Goal: Navigation & Orientation: Go to known website

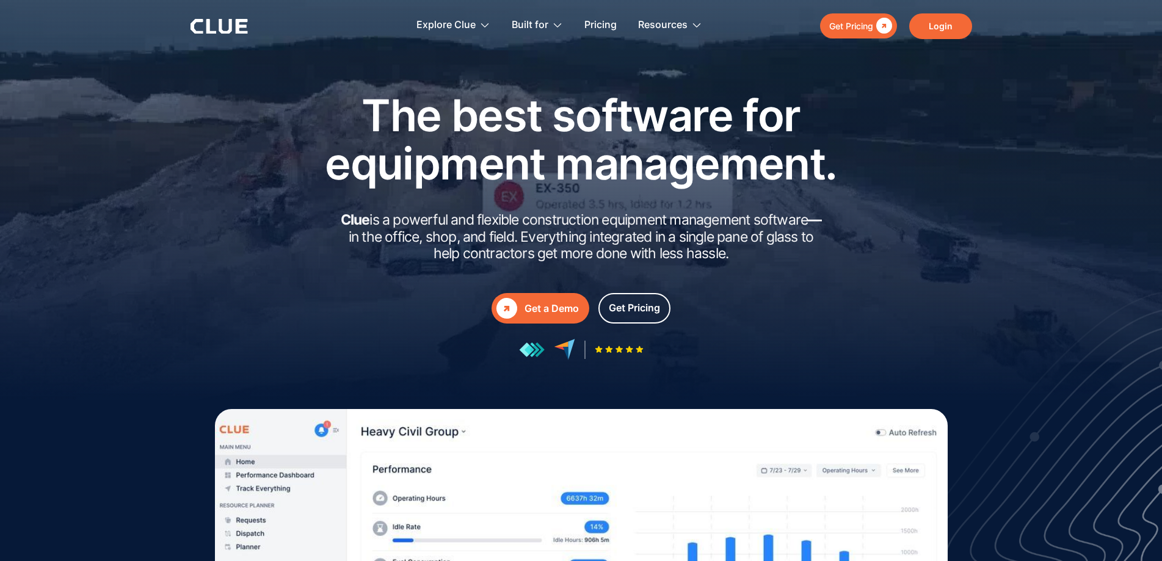
click at [916, 34] on link "Login" at bounding box center [940, 26] width 63 height 26
